Goal: Transaction & Acquisition: Subscribe to service/newsletter

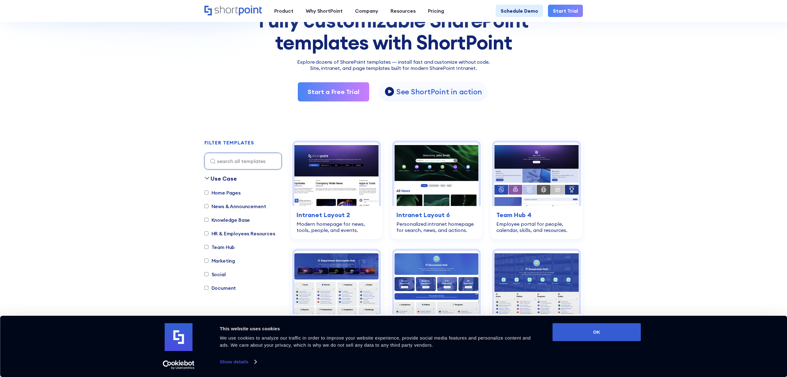
scroll to position [107, 0]
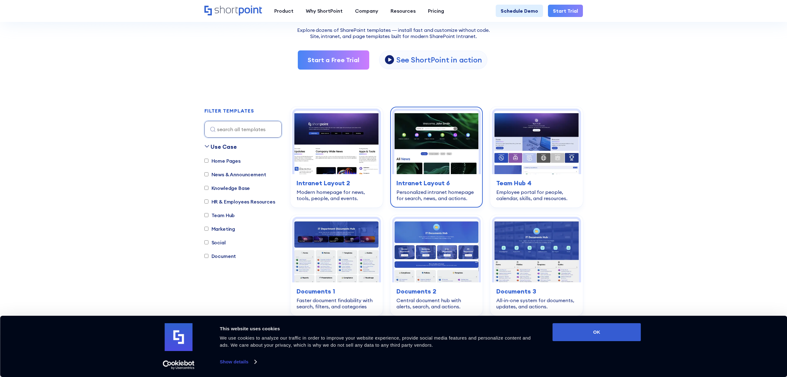
click at [432, 161] on img at bounding box center [436, 142] width 84 height 63
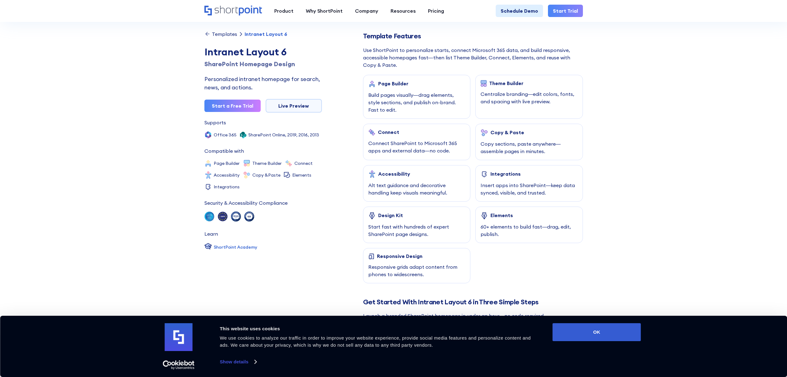
scroll to position [213, 0]
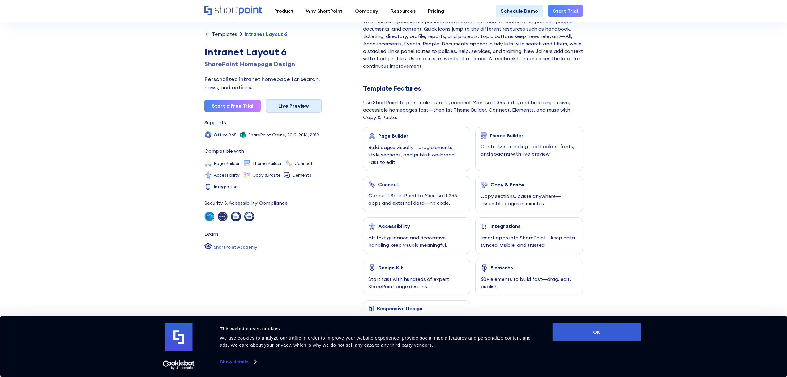
click at [283, 106] on link "Live Preview" at bounding box center [294, 106] width 56 height 14
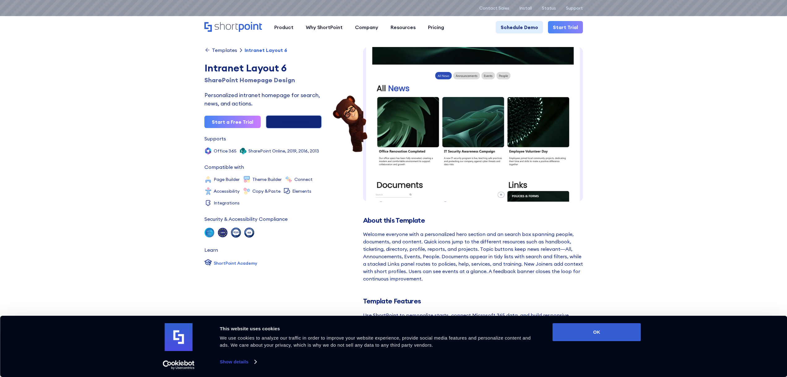
scroll to position [0, 0]
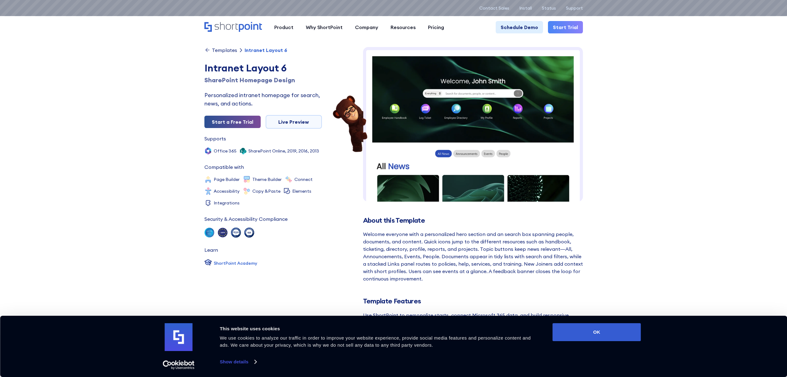
click at [214, 125] on link "Start a Free Trial" at bounding box center [233, 122] width 56 height 12
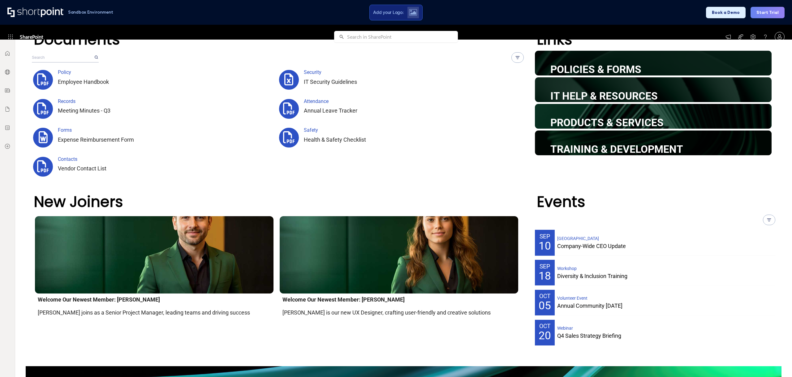
scroll to position [456, 0]
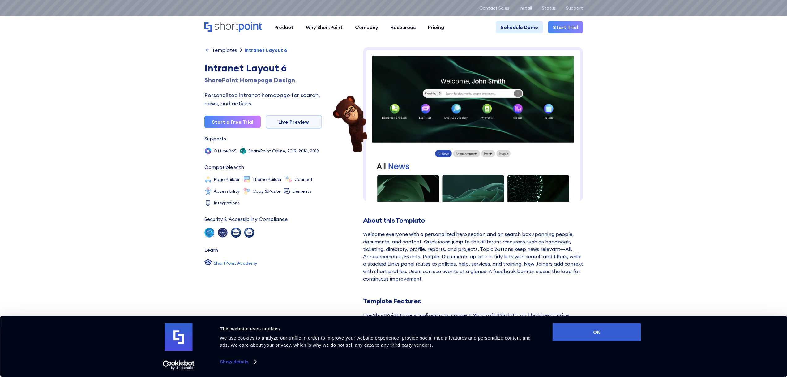
click at [461, 116] on img at bounding box center [473, 282] width 220 height 470
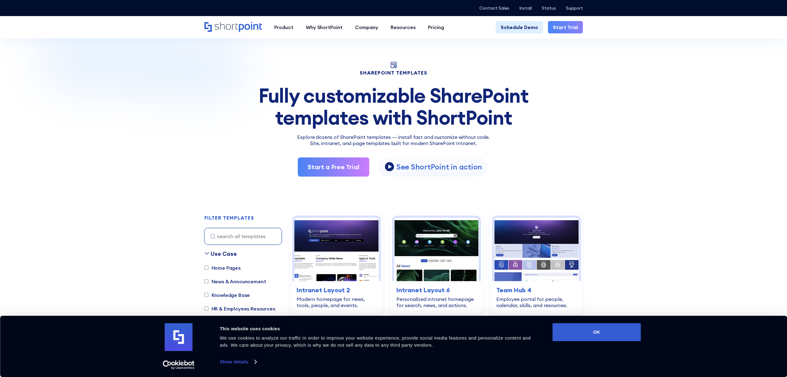
scroll to position [107, 0]
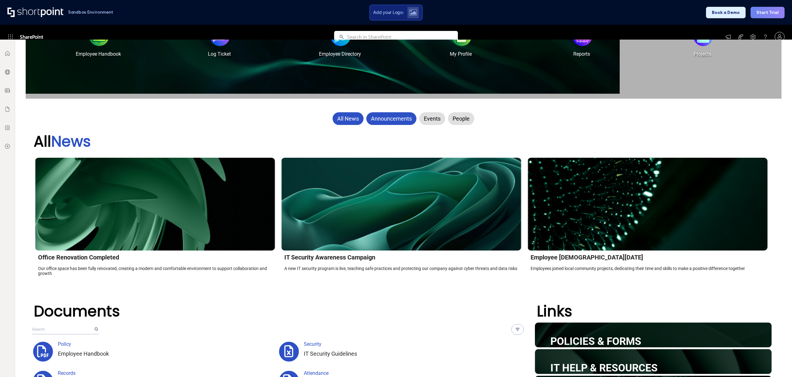
scroll to position [162, 0]
click at [386, 118] on div "Announcements" at bounding box center [391, 118] width 50 height 13
click at [403, 121] on div "Announcements" at bounding box center [391, 118] width 50 height 13
click at [427, 120] on div "Events" at bounding box center [432, 118] width 26 height 13
click at [460, 119] on div "People" at bounding box center [461, 118] width 26 height 13
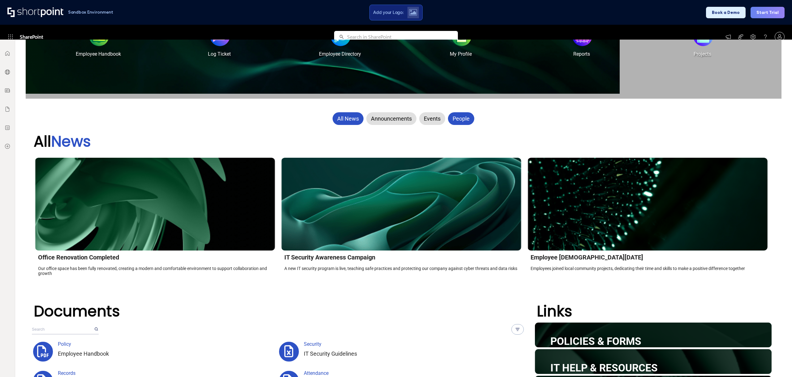
click at [357, 118] on div "All News" at bounding box center [348, 118] width 31 height 13
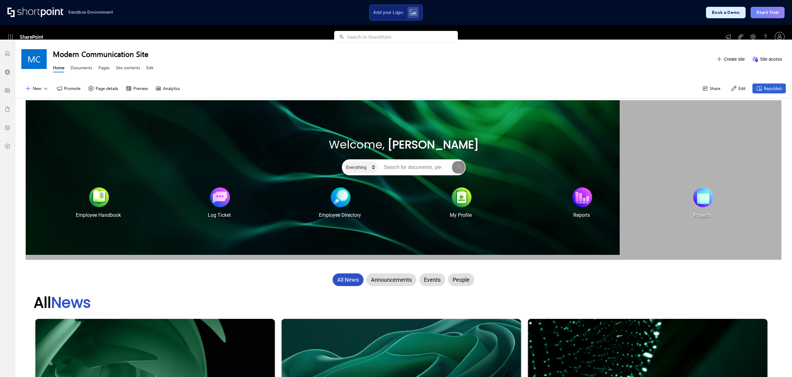
scroll to position [0, 0]
click at [341, 200] on div at bounding box center [341, 195] width 20 height 20
click at [460, 199] on div at bounding box center [462, 195] width 20 height 20
click at [590, 203] on div at bounding box center [584, 199] width 25 height 25
click at [698, 202] on div at bounding box center [703, 195] width 20 height 20
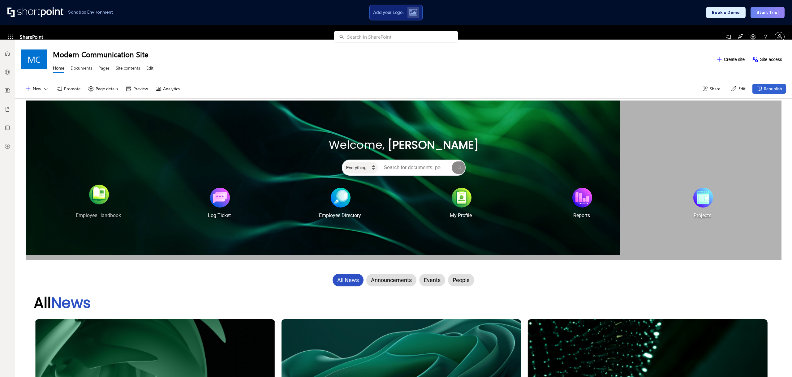
click at [105, 198] on div at bounding box center [99, 195] width 20 height 20
